Goal: Task Accomplishment & Management: Manage account settings

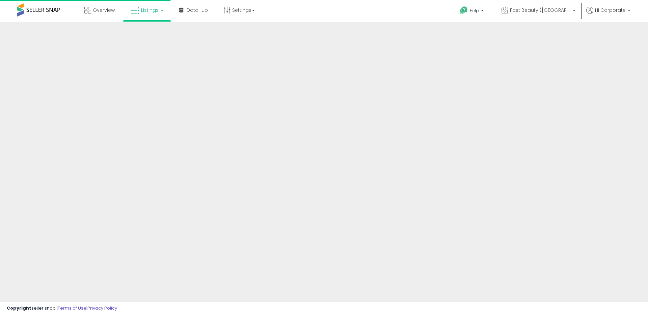
click at [548, 14] on p "Fast Beauty ([GEOGRAPHIC_DATA])" at bounding box center [538, 11] width 74 height 8
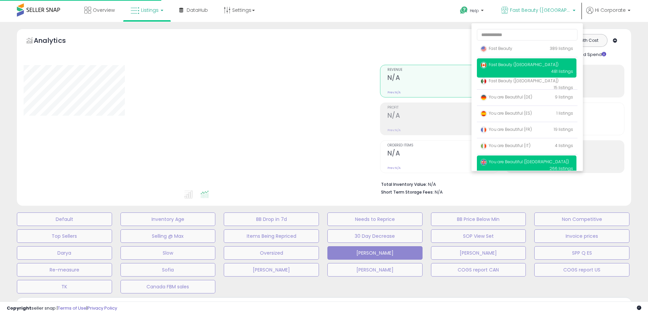
click at [517, 162] on span "You are Beautiful ([GEOGRAPHIC_DATA])" at bounding box center [524, 162] width 89 height 6
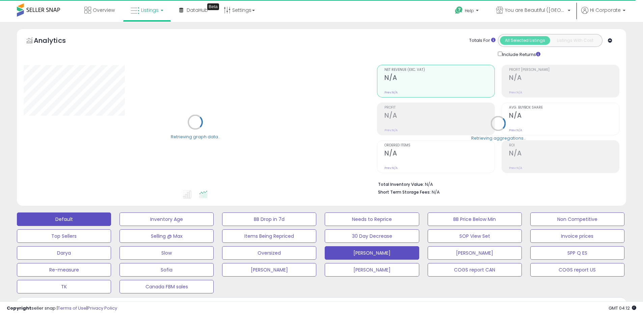
click at [82, 221] on button "Default" at bounding box center [64, 219] width 94 height 13
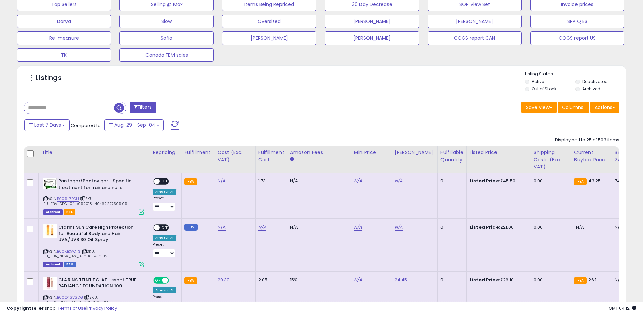
scroll to position [138, 353]
click at [585, 88] on label "Archived" at bounding box center [591, 89] width 18 height 6
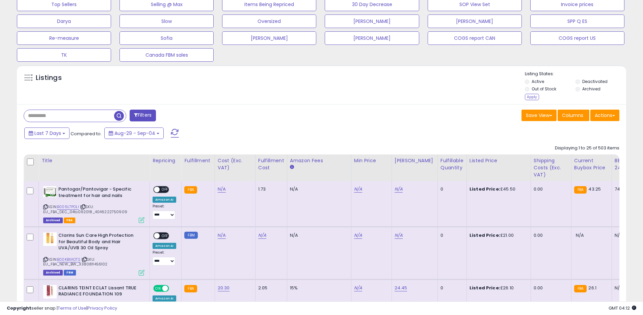
click at [588, 76] on p "Listing States:" at bounding box center [575, 74] width 101 height 6
click at [587, 81] on label "Deactivated" at bounding box center [594, 82] width 25 height 6
click at [535, 92] on li "Out of Stock" at bounding box center [550, 89] width 50 height 7
click at [534, 94] on div "Apply" at bounding box center [532, 97] width 14 height 6
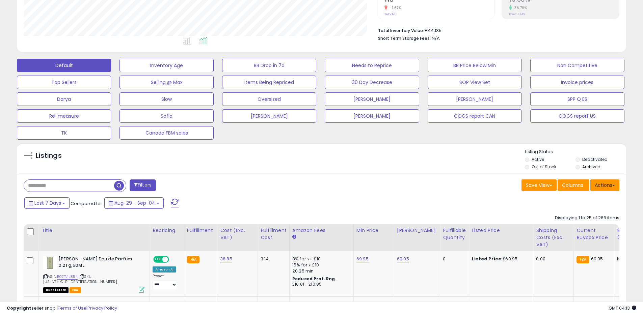
click at [599, 181] on button "Actions" at bounding box center [604, 184] width 29 height 11
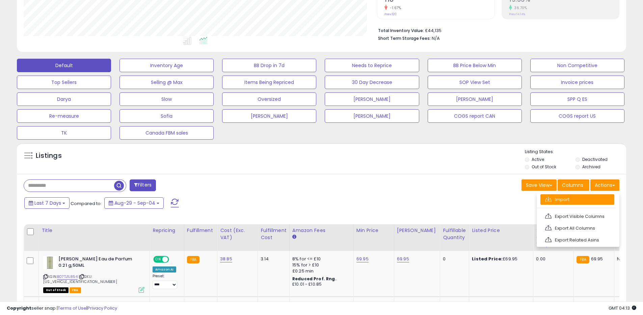
click at [573, 195] on link "Import" at bounding box center [577, 199] width 74 height 10
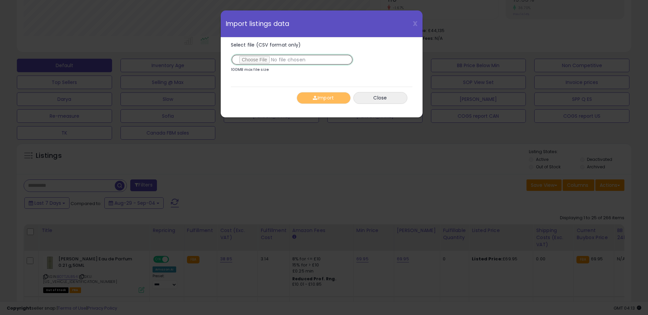
click at [255, 59] on input "Select file (CSV format only)" at bounding box center [292, 59] width 122 height 11
type input "**********"
click at [322, 98] on button "Import" at bounding box center [324, 98] width 54 height 12
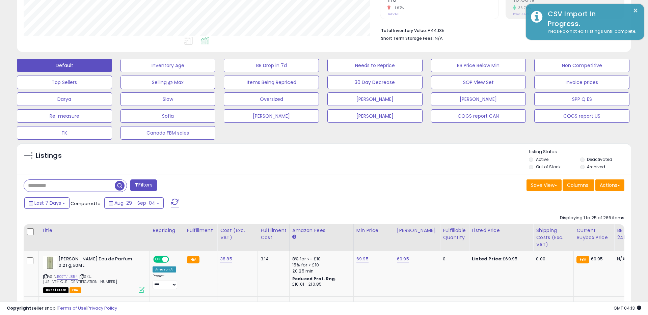
scroll to position [337218, 337003]
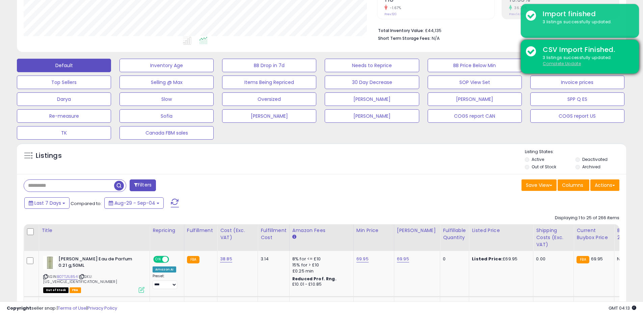
click at [567, 65] on u "Complete Update" at bounding box center [561, 64] width 38 height 6
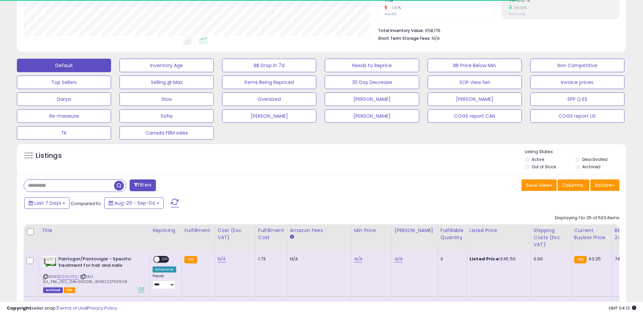
scroll to position [138, 353]
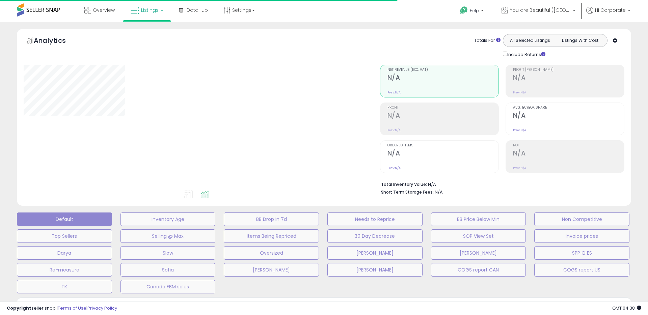
click at [439, 29] on div "Analytics Totals For All Selected Listings Listings With Cost Include Returns" at bounding box center [324, 117] width 614 height 177
click at [537, 16] on link "You are Beautiful ([GEOGRAPHIC_DATA])" at bounding box center [538, 11] width 84 height 22
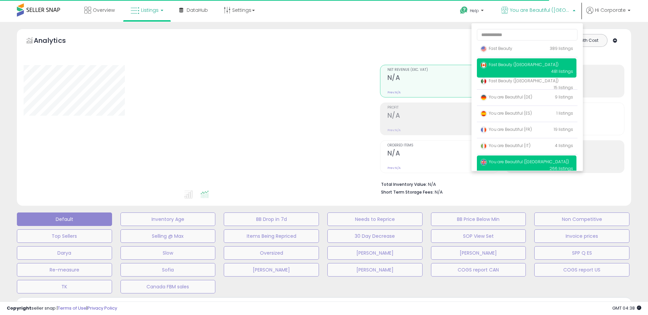
click at [515, 63] on span "Fast Beauty ([GEOGRAPHIC_DATA])" at bounding box center [519, 65] width 78 height 6
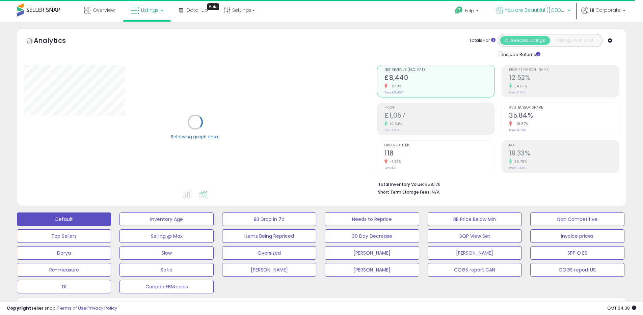
click at [536, 9] on span "You are Beautiful ([GEOGRAPHIC_DATA])" at bounding box center [535, 10] width 61 height 7
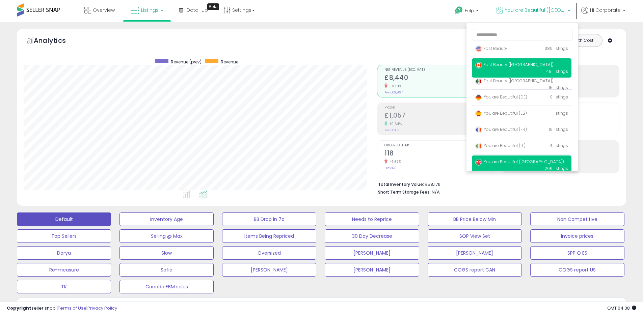
scroll to position [138, 353]
click at [494, 64] on span "Fast Beauty ([GEOGRAPHIC_DATA])" at bounding box center [514, 65] width 78 height 6
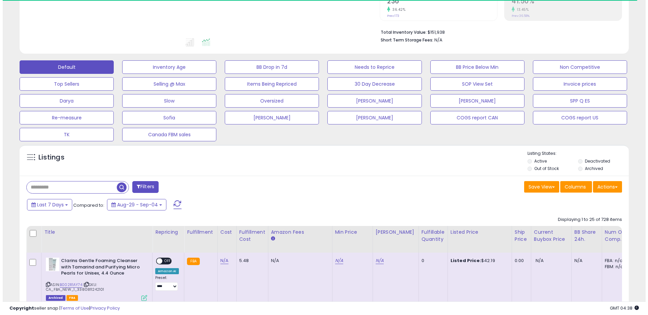
scroll to position [155, 0]
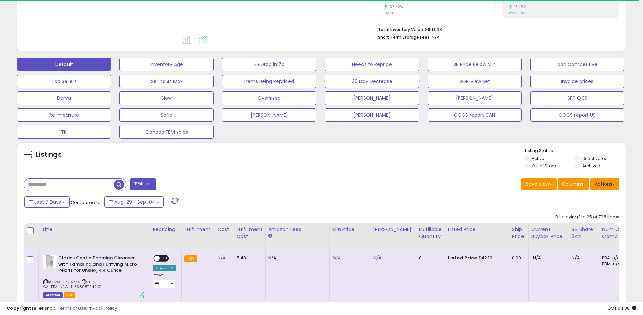
click at [601, 181] on button "Actions" at bounding box center [604, 183] width 29 height 11
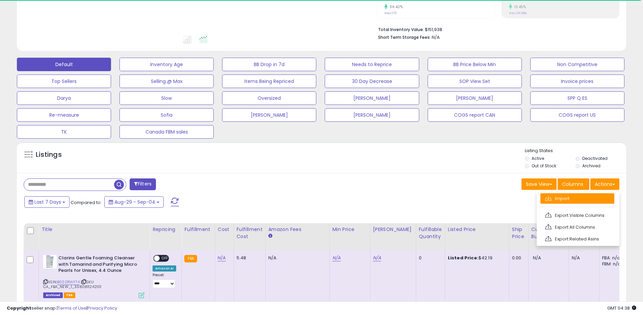
click at [564, 198] on link "Import" at bounding box center [577, 198] width 74 height 10
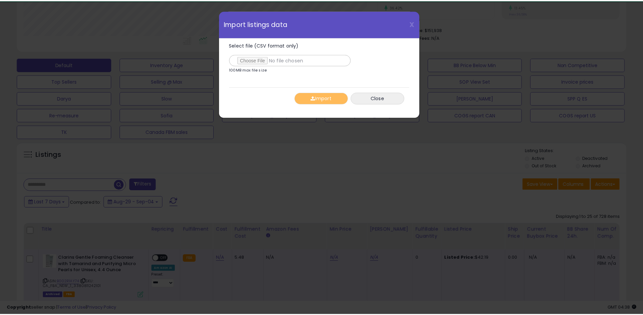
scroll to position [138, 356]
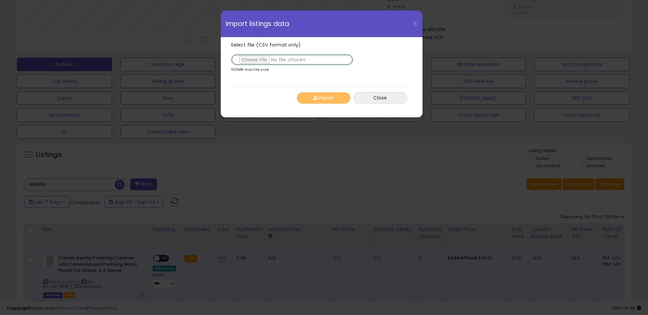
click at [255, 61] on input "Select file (CSV format only)" at bounding box center [292, 59] width 122 height 11
type input "**********"
click at [319, 97] on button "Import" at bounding box center [324, 98] width 54 height 12
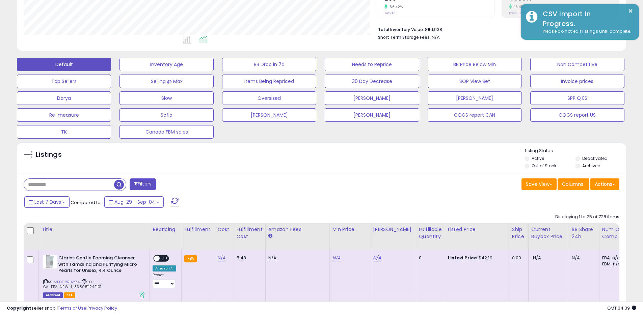
scroll to position [337218, 337003]
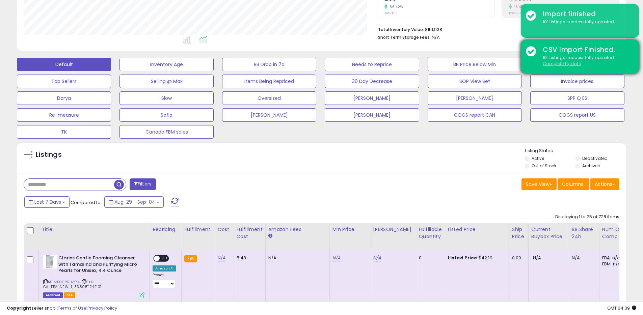
click at [555, 64] on u "Complete Update" at bounding box center [561, 64] width 38 height 6
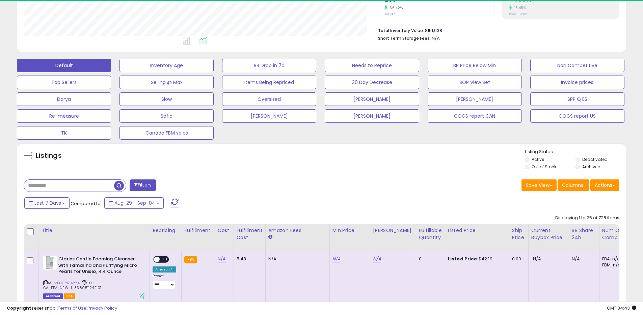
scroll to position [138, 353]
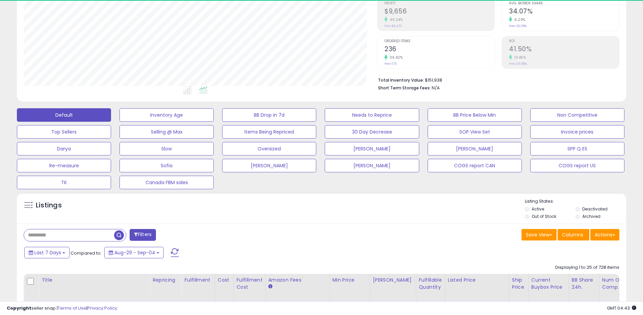
scroll to position [206, 0]
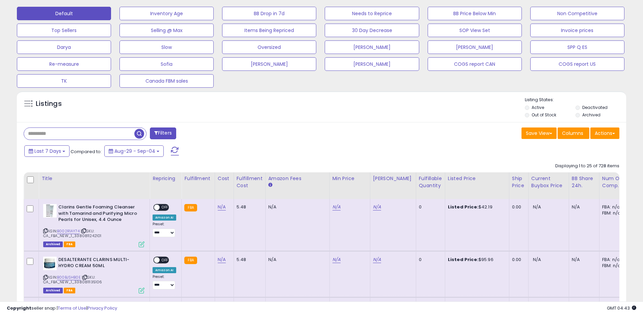
click at [99, 131] on input "text" at bounding box center [79, 134] width 110 height 12
paste input "**********"
type input "**********"
click at [180, 134] on span "button" at bounding box center [177, 134] width 10 height 10
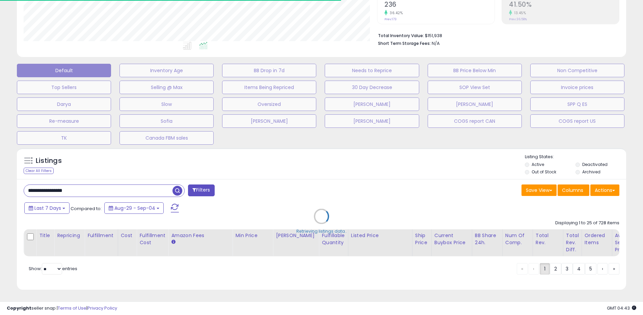
scroll to position [337218, 337003]
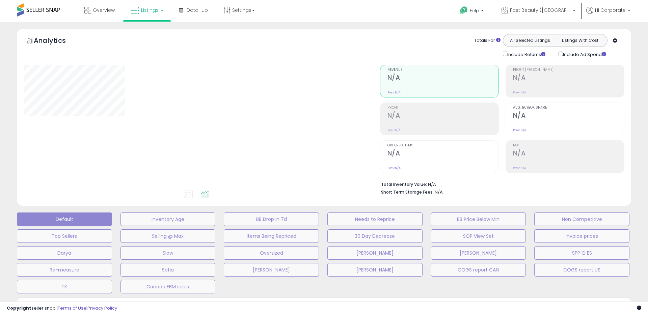
type input "**********"
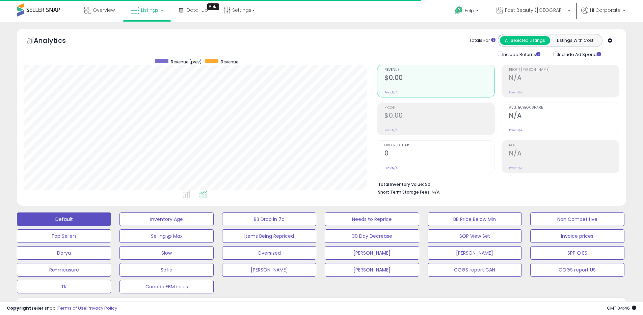
scroll to position [138, 353]
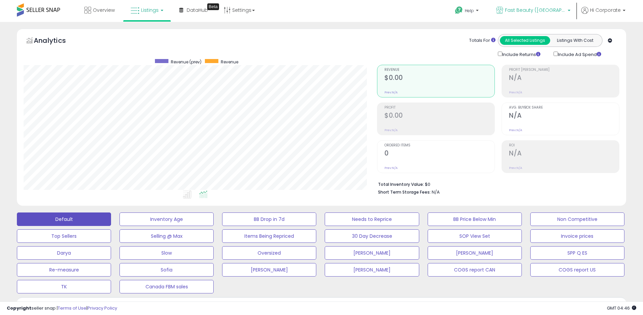
click at [543, 7] on span "Fast Beauty ([GEOGRAPHIC_DATA])" at bounding box center [535, 10] width 61 height 7
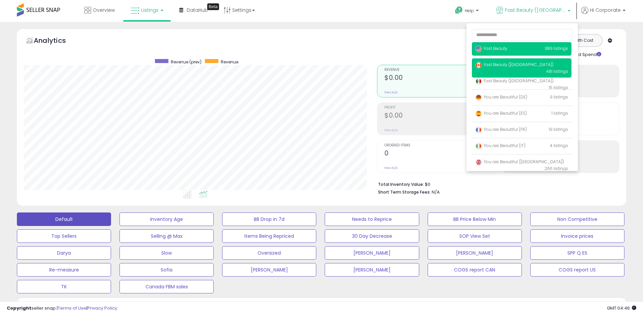
click at [488, 47] on span "Fast Beauty" at bounding box center [491, 49] width 32 height 6
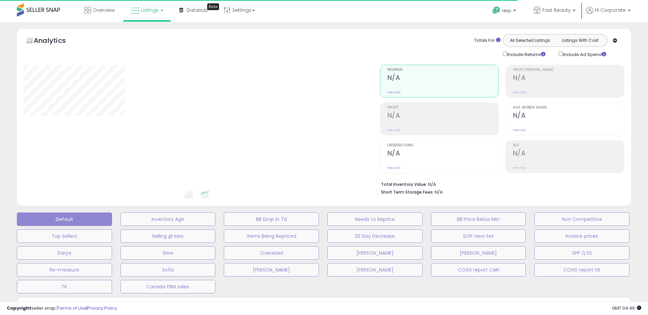
type input "**********"
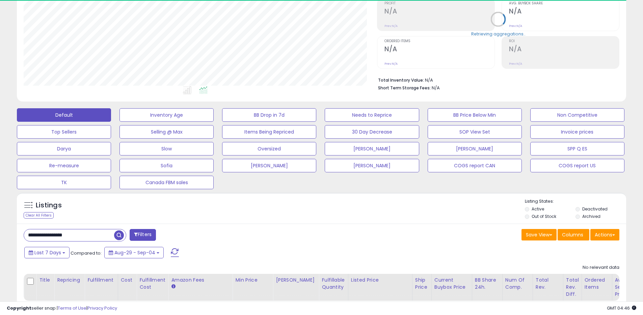
scroll to position [119, 0]
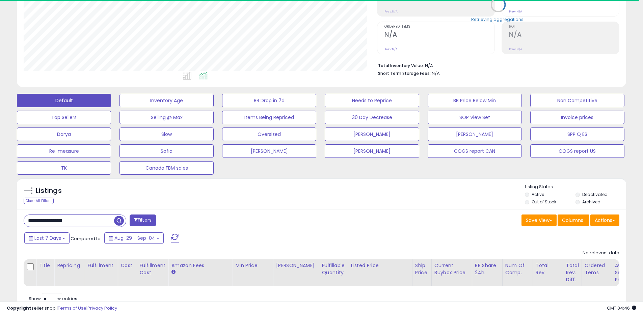
click at [106, 218] on input "**********" at bounding box center [69, 221] width 90 height 12
click at [106, 218] on input "**********" at bounding box center [98, 221] width 148 height 12
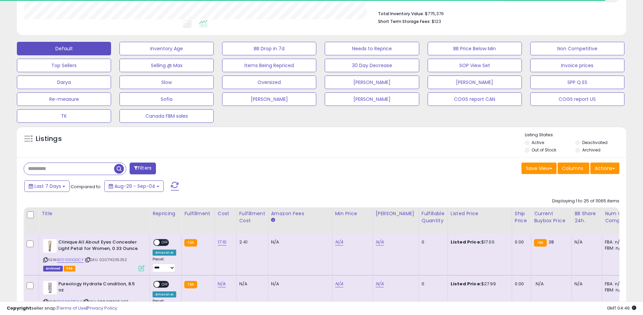
scroll to position [176, 0]
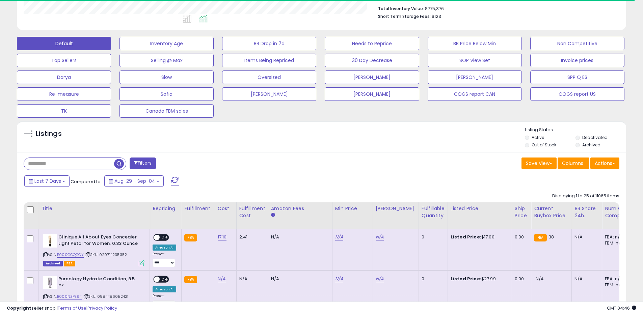
click at [118, 166] on span "button" at bounding box center [119, 164] width 10 height 10
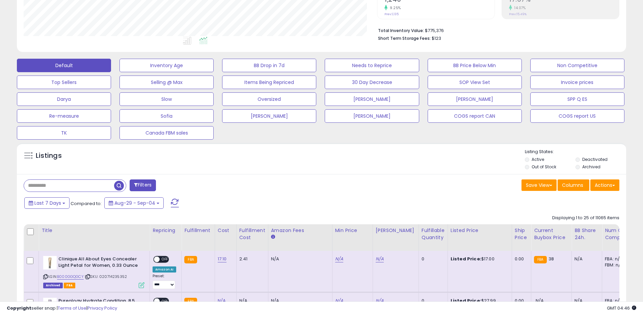
scroll to position [138, 353]
click at [607, 188] on button "Actions" at bounding box center [604, 184] width 29 height 11
click at [571, 229] on link "Export All Columns" at bounding box center [577, 228] width 74 height 10
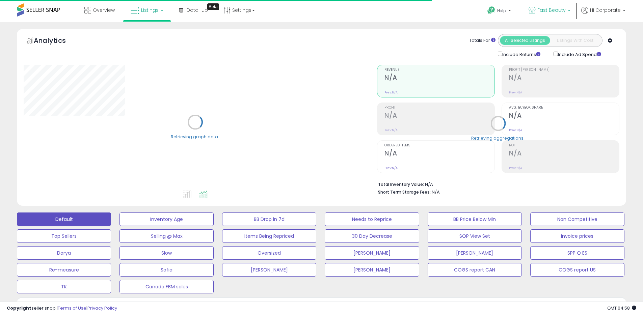
click at [555, 10] on span "Fast Beauty" at bounding box center [551, 10] width 28 height 7
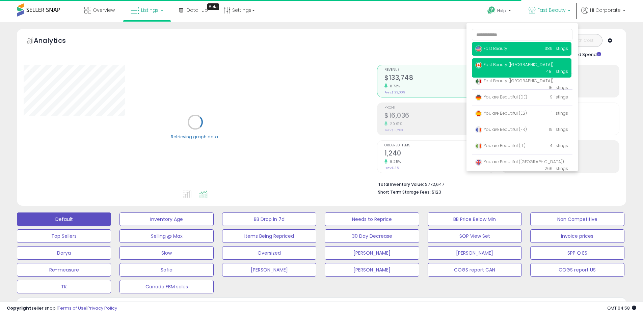
click at [508, 64] on span "Fast Beauty ([GEOGRAPHIC_DATA])" at bounding box center [514, 65] width 78 height 6
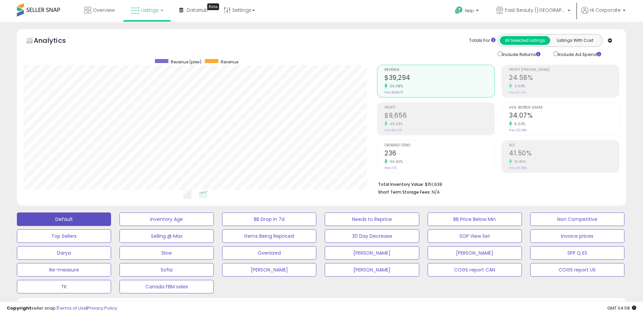
scroll to position [205, 0]
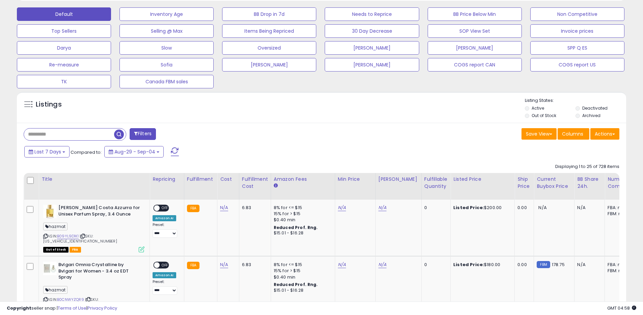
drag, startPoint x: 585, startPoint y: 115, endPoint x: 574, endPoint y: 115, distance: 11.1
click at [585, 115] on label "Archived" at bounding box center [591, 116] width 18 height 6
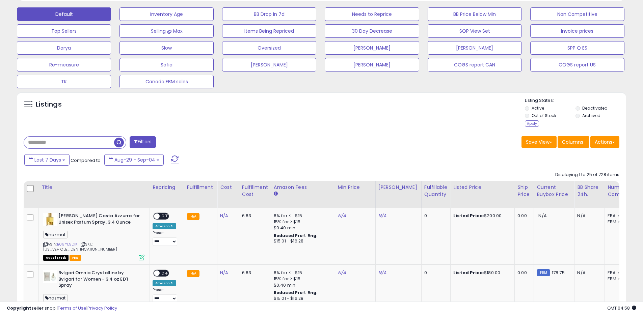
click at [546, 115] on label "Out of Stock" at bounding box center [543, 116] width 25 height 6
click at [536, 107] on label "Active" at bounding box center [537, 108] width 12 height 6
click at [535, 121] on div "Apply" at bounding box center [532, 123] width 14 height 6
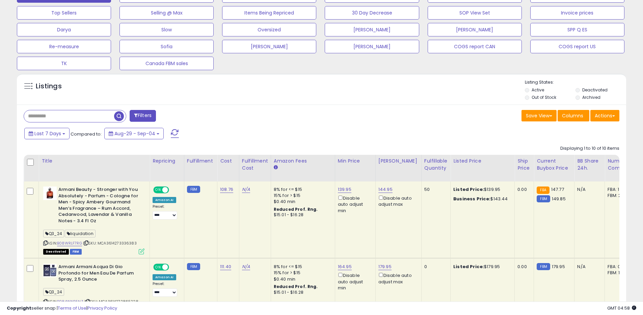
scroll to position [138, 353]
click at [596, 116] on button "Actions" at bounding box center [604, 115] width 29 height 11
click at [560, 160] on link "Export All Columns" at bounding box center [577, 158] width 74 height 10
